Goal: Task Accomplishment & Management: Manage account settings

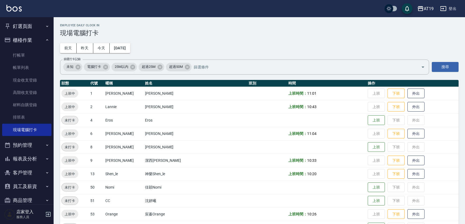
scroll to position [16, 0]
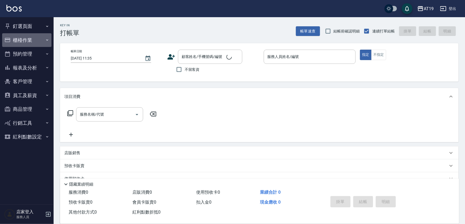
click at [42, 36] on button "櫃檯作業" at bounding box center [26, 40] width 49 height 14
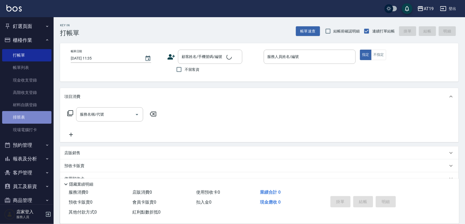
click at [38, 118] on link "排班表" at bounding box center [26, 117] width 49 height 12
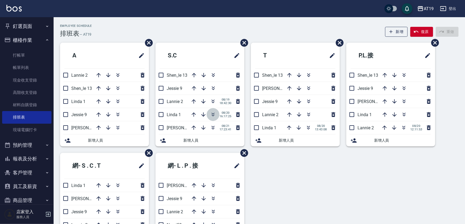
click at [211, 113] on icon "button" at bounding box center [213, 114] width 6 height 6
click at [211, 88] on icon "button" at bounding box center [213, 88] width 6 height 6
click at [193, 125] on icon "button" at bounding box center [194, 127] width 6 height 6
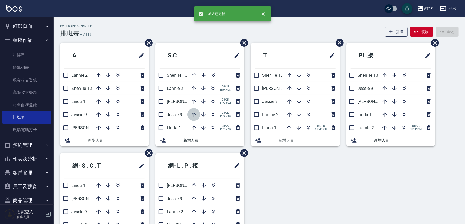
click at [193, 111] on icon "button" at bounding box center [194, 114] width 6 height 6
click at [192, 98] on icon "button" at bounding box center [194, 101] width 6 height 6
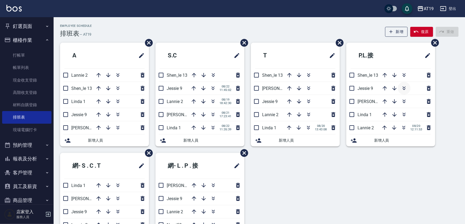
click at [405, 88] on icon "button" at bounding box center [404, 89] width 3 height 2
